Goal: Task Accomplishment & Management: Use online tool/utility

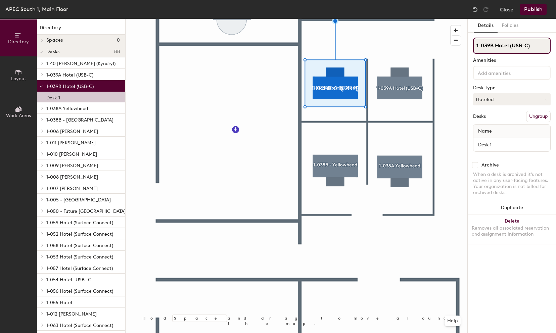
click at [532, 45] on input "1-039B Hotel (USB-C)" at bounding box center [511, 46] width 77 height 16
type input "1-039B -[GEOGRAPHIC_DATA]"
click at [482, 98] on button "Hoteled" at bounding box center [511, 99] width 77 height 12
click at [491, 117] on div "Assigned" at bounding box center [506, 120] width 67 height 10
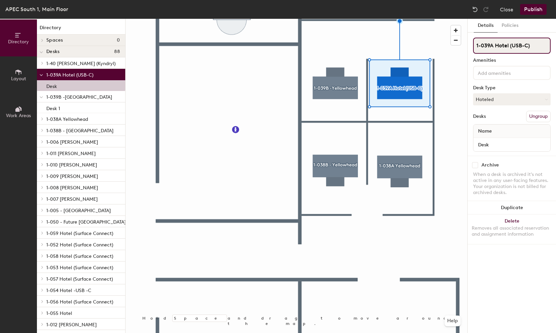
click at [541, 46] on input "1-039A Hotel (USB-C)" at bounding box center [511, 46] width 77 height 16
type input "1-039A Yellowhead"
click at [496, 101] on button "Hoteled" at bounding box center [511, 99] width 77 height 12
click at [488, 119] on div "Assigned" at bounding box center [506, 120] width 67 height 10
click at [494, 110] on div "1-039A Yellowhead Amenities Desk Type Assigned Desks Ungroup Name Desk" at bounding box center [511, 97] width 77 height 118
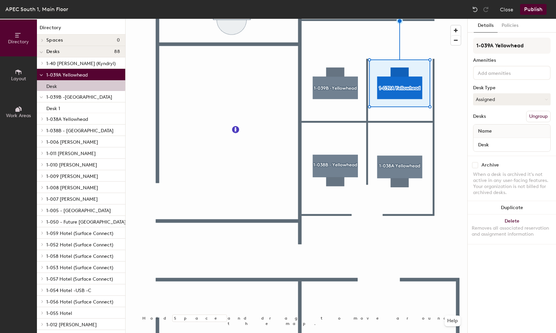
click at [526, 7] on button "Publish" at bounding box center [533, 9] width 27 height 11
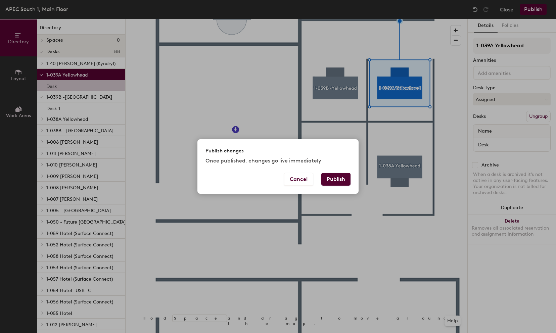
click at [335, 177] on button "Publish" at bounding box center [335, 179] width 29 height 13
